Goal: Communication & Community: Answer question/provide support

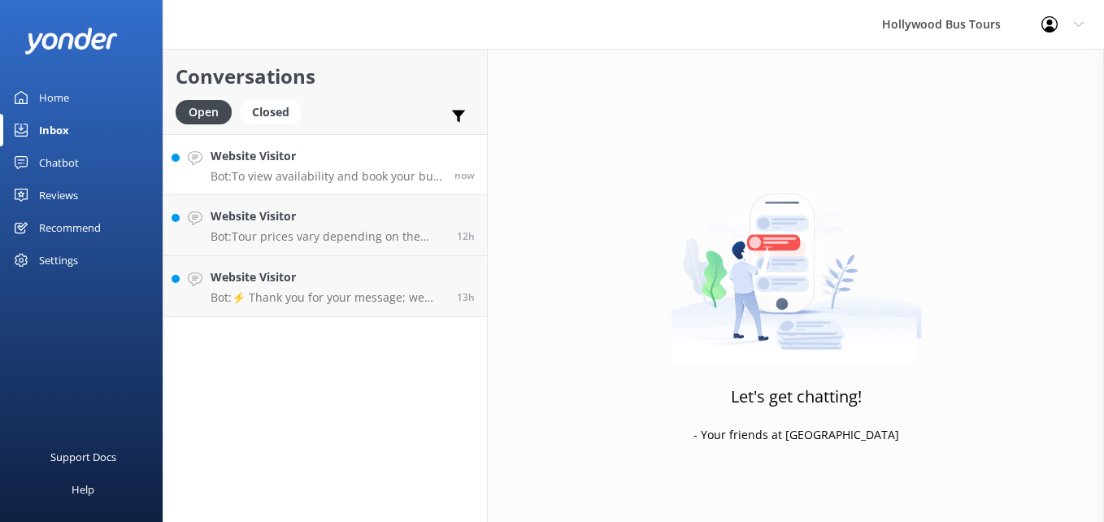
click at [334, 170] on p "Bot: To view availability and book your bus tour online, please visit [URL][DOM…" at bounding box center [327, 176] width 232 height 15
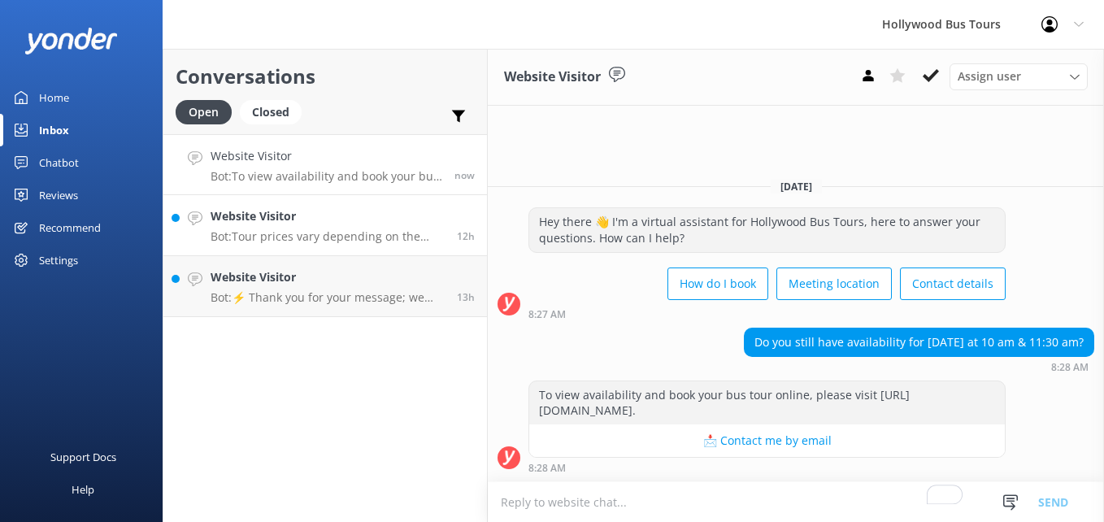
click at [430, 224] on h4 "Website Visitor" at bounding box center [328, 216] width 234 height 18
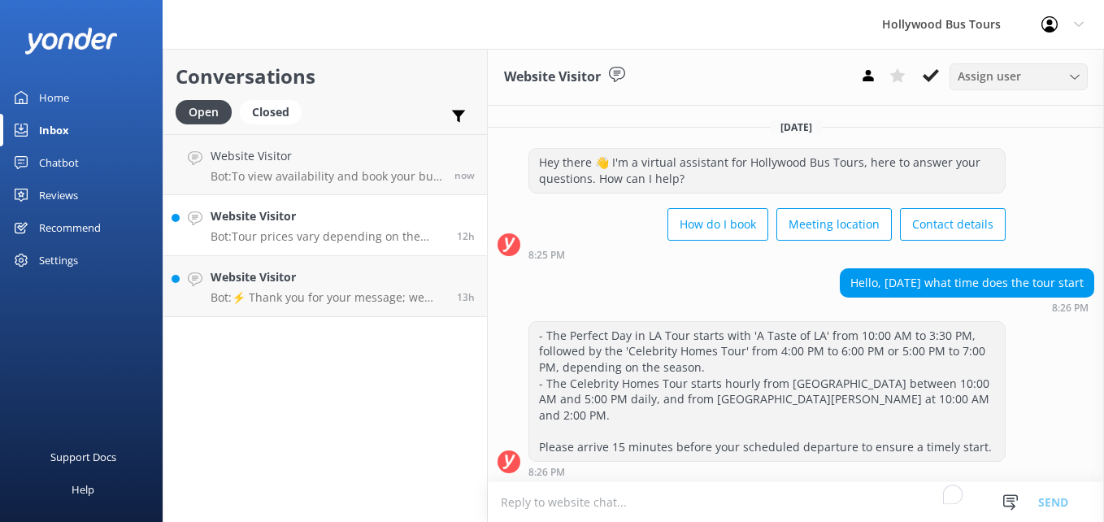
scroll to position [141, 0]
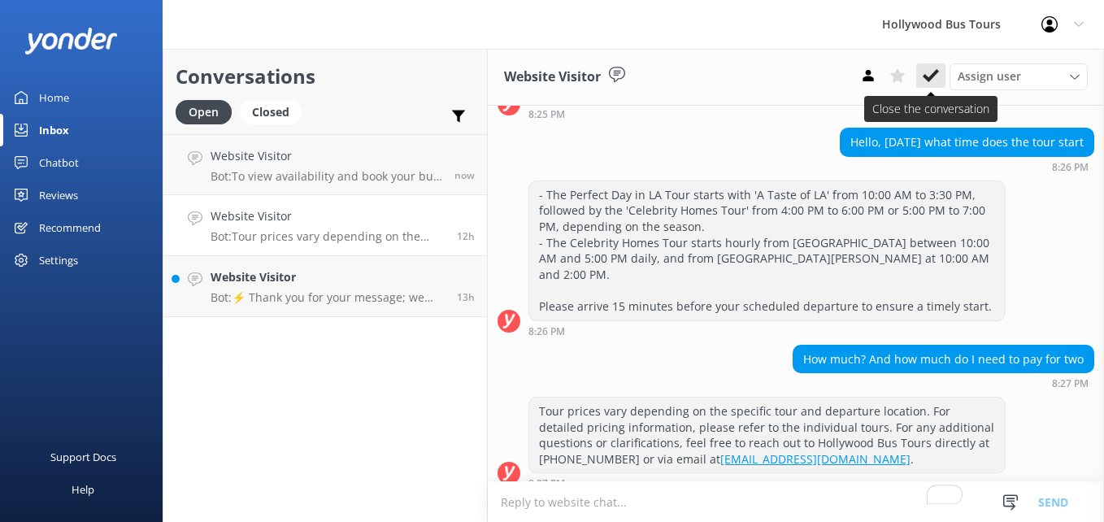
click at [935, 72] on use at bounding box center [931, 75] width 16 height 13
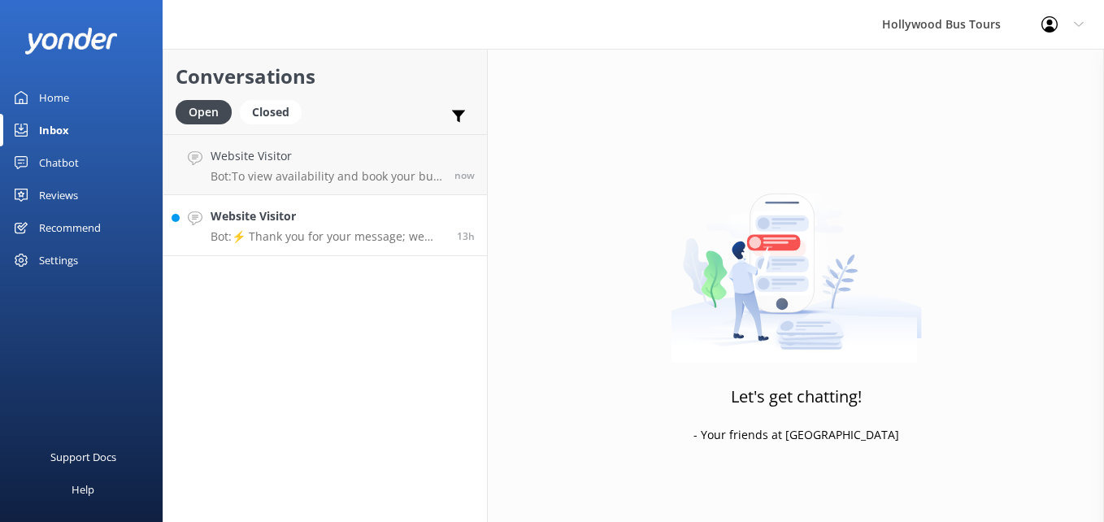
click at [389, 226] on div "Website Visitor Bot: ⚡ Thank you for your message; we are connecting you to a t…" at bounding box center [328, 225] width 234 height 36
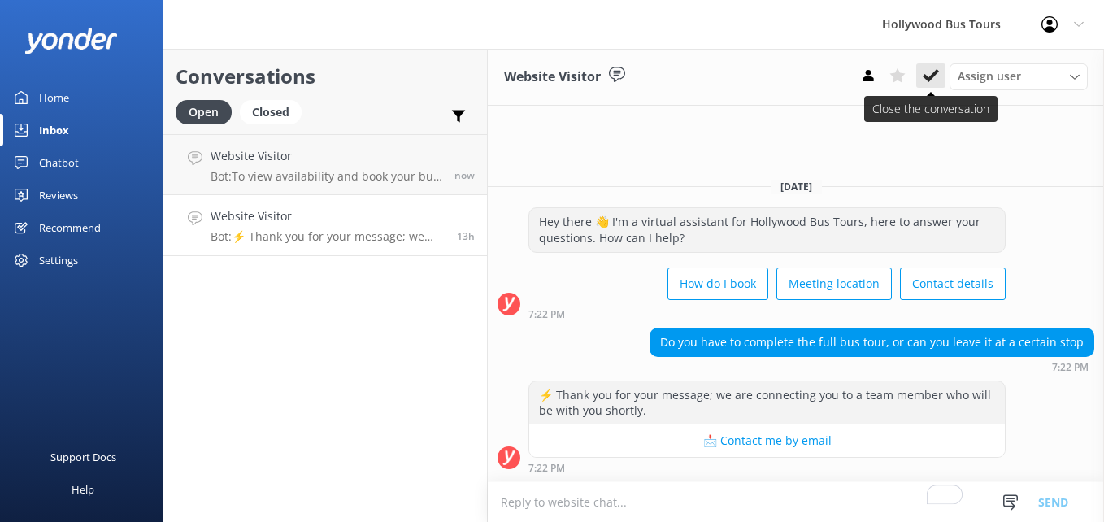
click at [924, 77] on use at bounding box center [931, 75] width 16 height 13
